Goal: Information Seeking & Learning: Learn about a topic

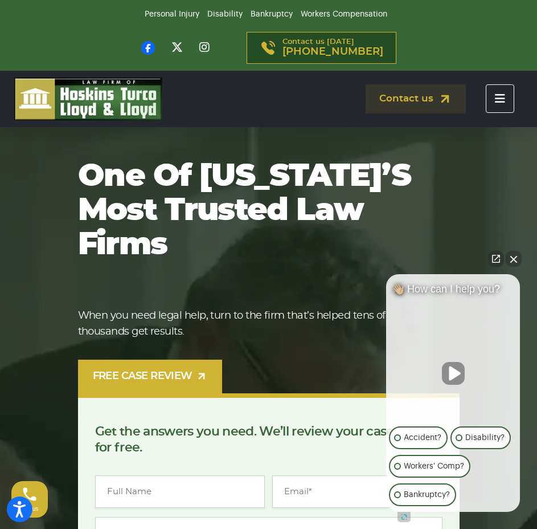
click at [503, 95] on icon "Toggle navigation" at bounding box center [500, 98] width 10 height 11
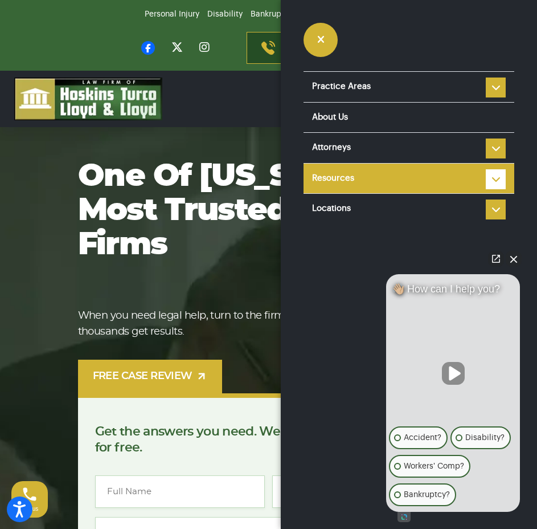
click at [382, 177] on link "Resources" at bounding box center [409, 178] width 211 height 30
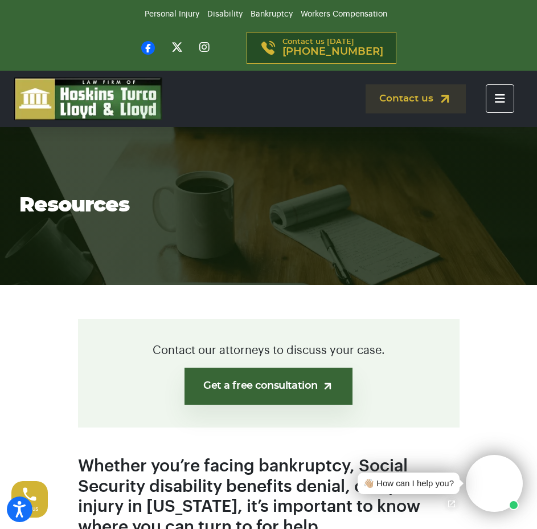
click at [497, 97] on icon "Toggle navigation" at bounding box center [500, 98] width 10 height 11
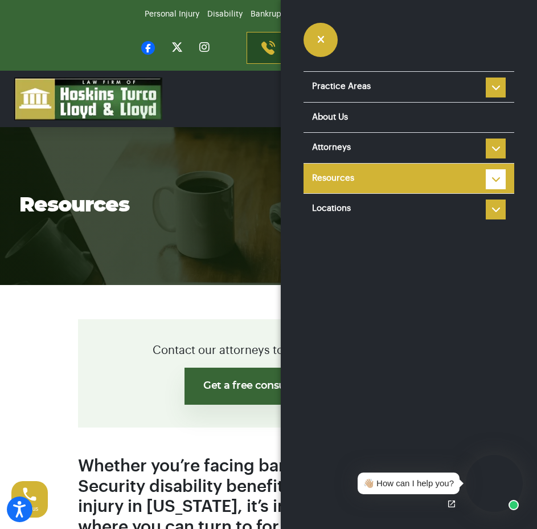
click at [497, 174] on li "Resources Reviews Police Accident Reports FAQ Blog HTLL Scholarship Types of Ca…" at bounding box center [409, 178] width 211 height 31
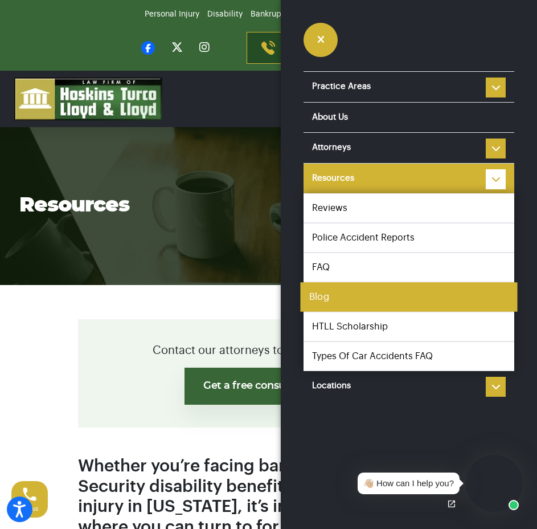
click at [340, 294] on link "Blog" at bounding box center [408, 297] width 217 height 30
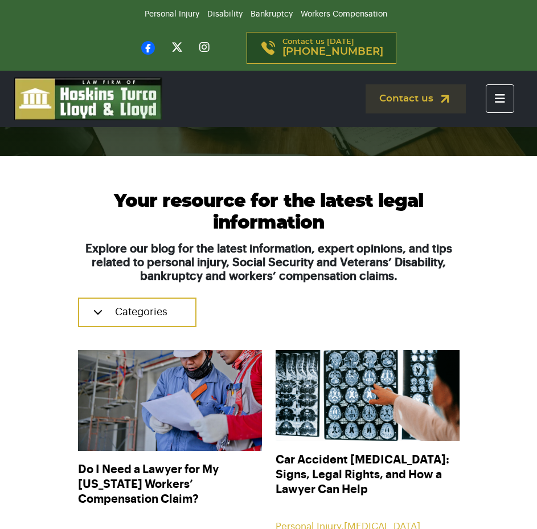
scroll to position [285, 0]
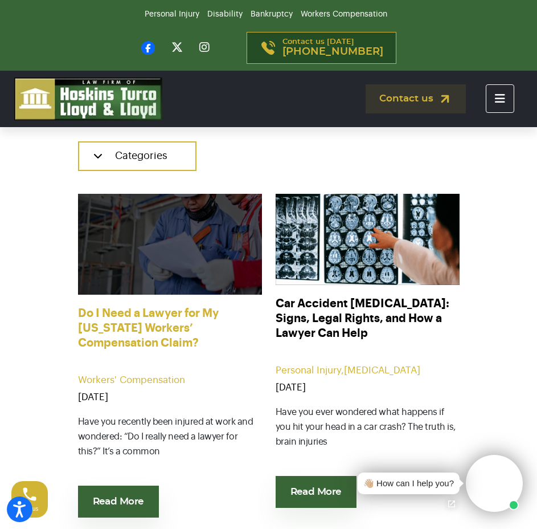
click at [161, 318] on link "Do I Need a Lawyer for My Florida Workers’ Compensation Claim?" at bounding box center [170, 329] width 184 height 46
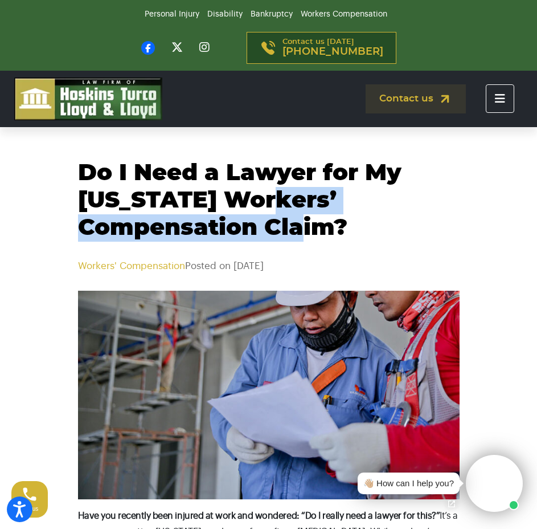
drag, startPoint x: 347, startPoint y: 224, endPoint x: 264, endPoint y: 191, distance: 89.7
click at [264, 191] on h1 "Do I Need a Lawyer for My Florida Workers’ Compensation Claim?" at bounding box center [269, 200] width 382 height 82
click at [281, 190] on h1 "Do I Need a Lawyer for My Florida Workers’ Compensation Claim?" at bounding box center [269, 200] width 382 height 82
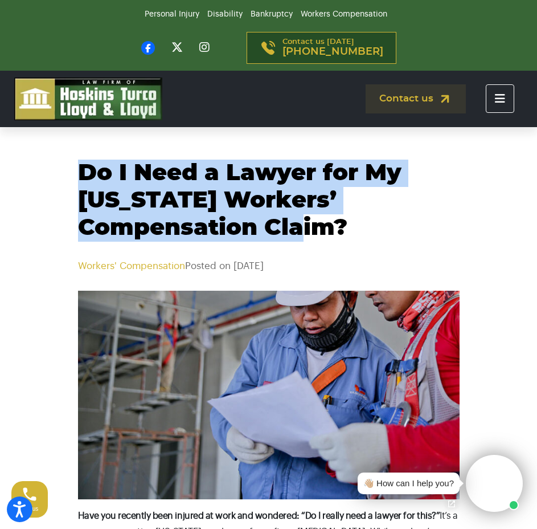
drag, startPoint x: 353, startPoint y: 229, endPoint x: 67, endPoint y: 177, distance: 290.6
click at [67, 177] on div "Do I Need a Lawyer for My Florida Workers’ Compensation Claim? Workers' Compens…" at bounding box center [269, 216] width 410 height 114
copy h1 "Do I Need a Lawyer for My Florida Workers’ Compensation Claim?"
click at [361, 211] on h1 "Do I Need a Lawyer for My Florida Workers’ Compensation Claim?" at bounding box center [269, 200] width 382 height 82
drag, startPoint x: 346, startPoint y: 227, endPoint x: 71, endPoint y: 162, distance: 282.5
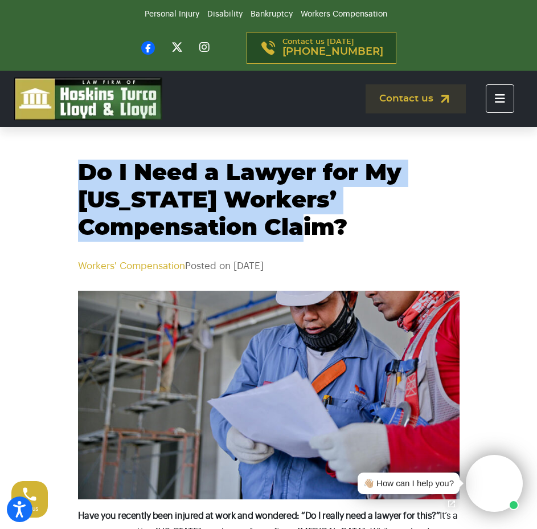
click at [71, 162] on div "Do I Need a Lawyer for My Florida Workers’ Compensation Claim? Workers' Compens…" at bounding box center [269, 216] width 410 height 114
copy h1 "Do I Need a Lawyer for My Florida Workers’ Compensation Claim?"
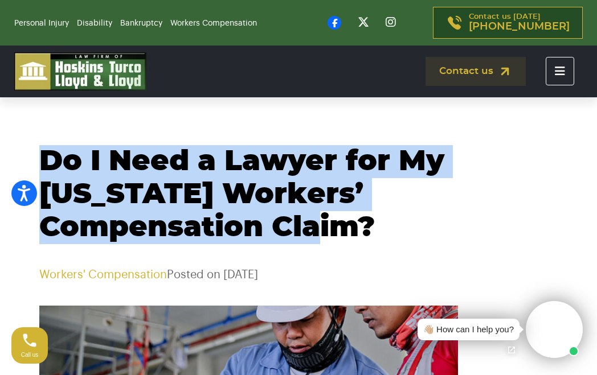
click at [353, 222] on h1 "Do I Need a Lawyer for My Florida Workers’ Compensation Claim?" at bounding box center [298, 194] width 518 height 99
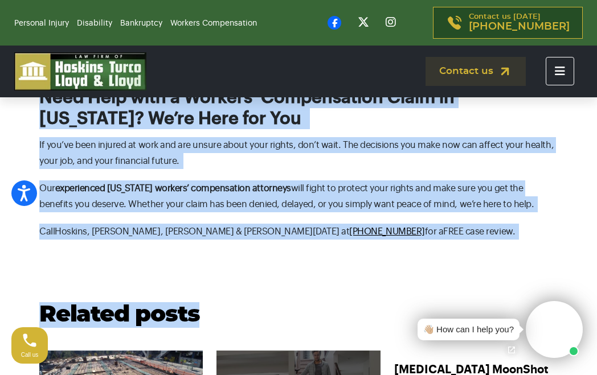
scroll to position [1898, 0]
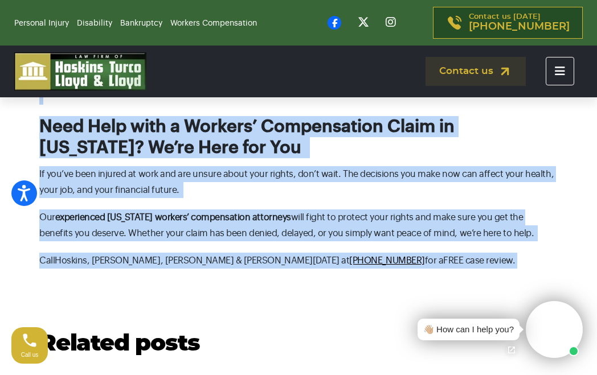
drag, startPoint x: 39, startPoint y: 160, endPoint x: 371, endPoint y: 245, distance: 343.4
click at [371, 245] on body "Accessibility Screen-Reader Guide, Feedback, and Issue Reporting | New window P…" at bounding box center [298, 148] width 597 height 3905
copy body "Do I Need a Lawyer for My Florida Workers’ Compensation Claim? Workers' Compens…"
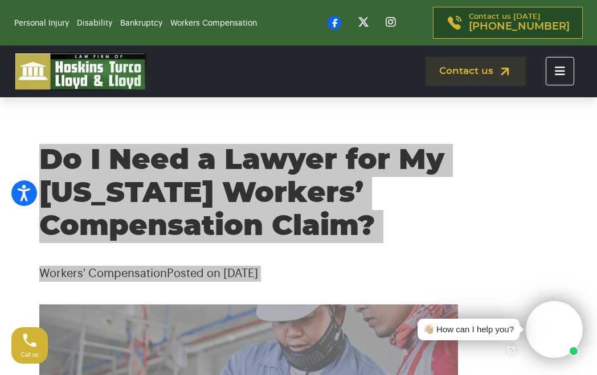
scroll to position [0, 0]
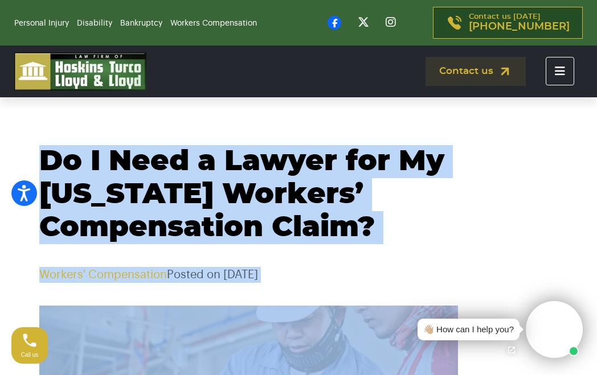
click at [345, 226] on h1 "Do I Need a Lawyer for My Florida Workers’ Compensation Claim?" at bounding box center [298, 194] width 518 height 99
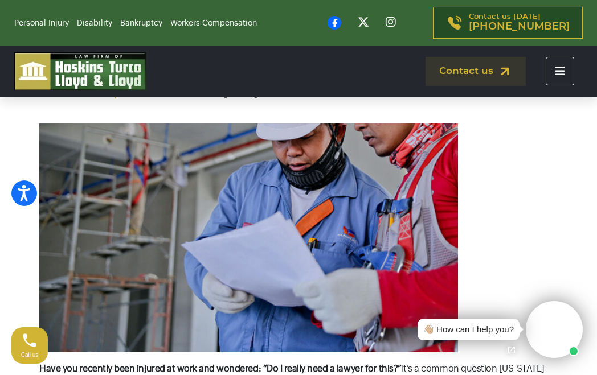
scroll to position [190, 0]
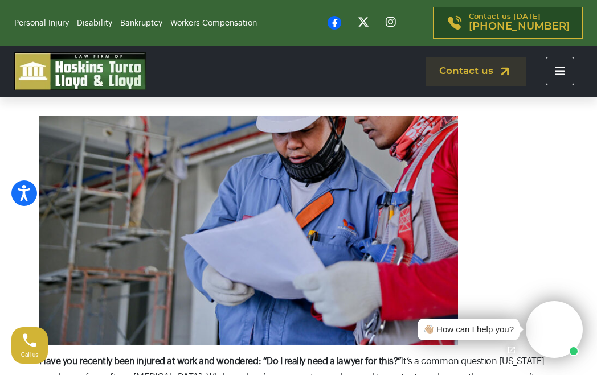
click at [512, 199] on h1 at bounding box center [298, 230] width 518 height 229
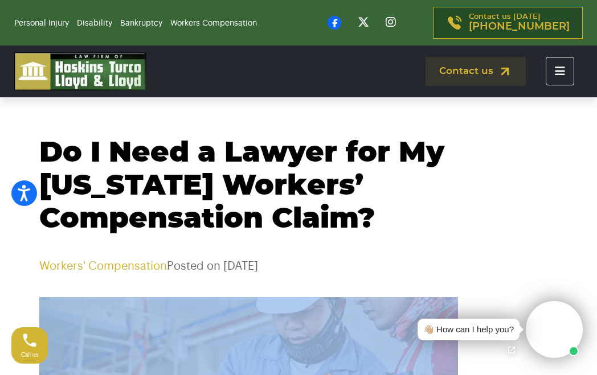
scroll to position [0, 0]
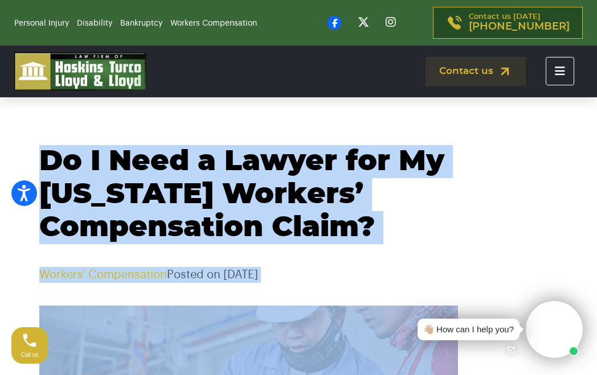
drag, startPoint x: 372, startPoint y: 347, endPoint x: 40, endPoint y: 160, distance: 381.8
copy body "Do I Need a Lawyer for My Florida Workers’ Compensation Claim? Workers' Compens…"
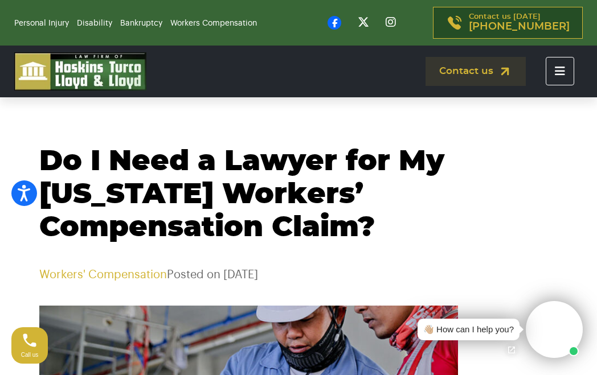
click at [352, 81] on nav "Practice Areas Personal Injury Car Accident Boating Accident Brain Injury Motor…" at bounding box center [371, 71] width 423 height 29
